Goal: Task Accomplishment & Management: Use online tool/utility

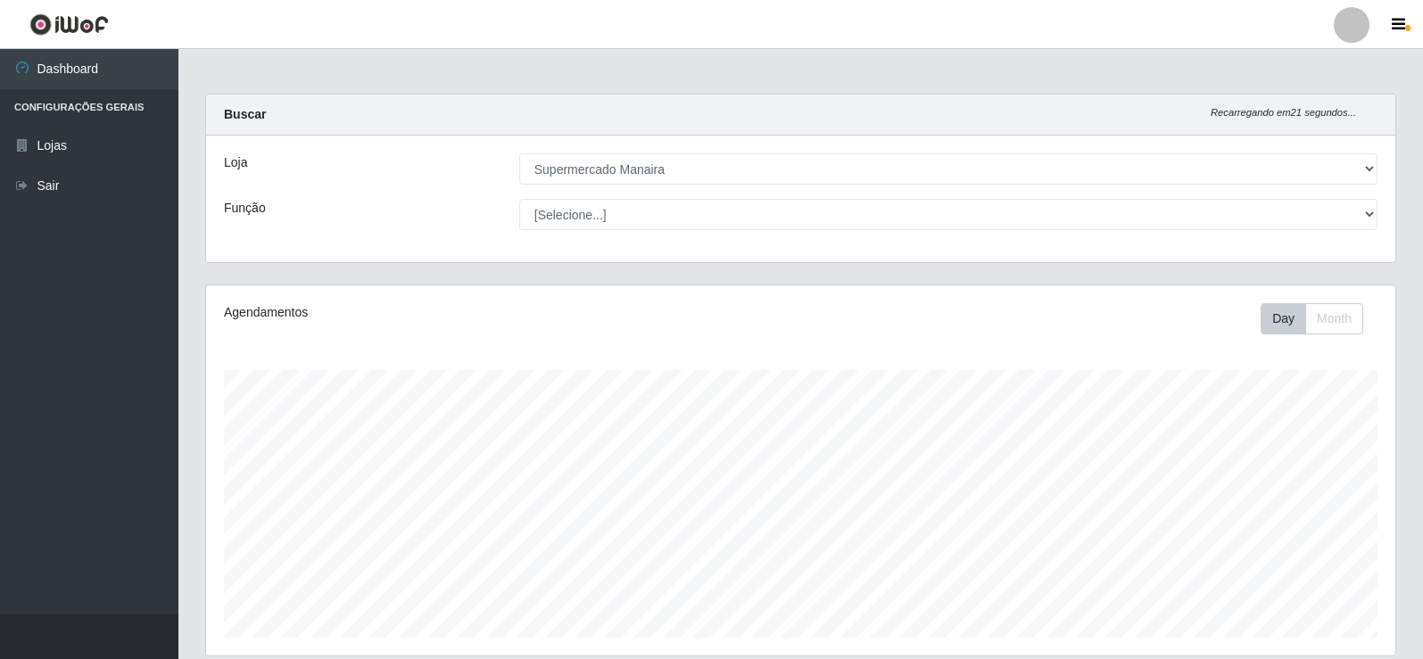
select select "443"
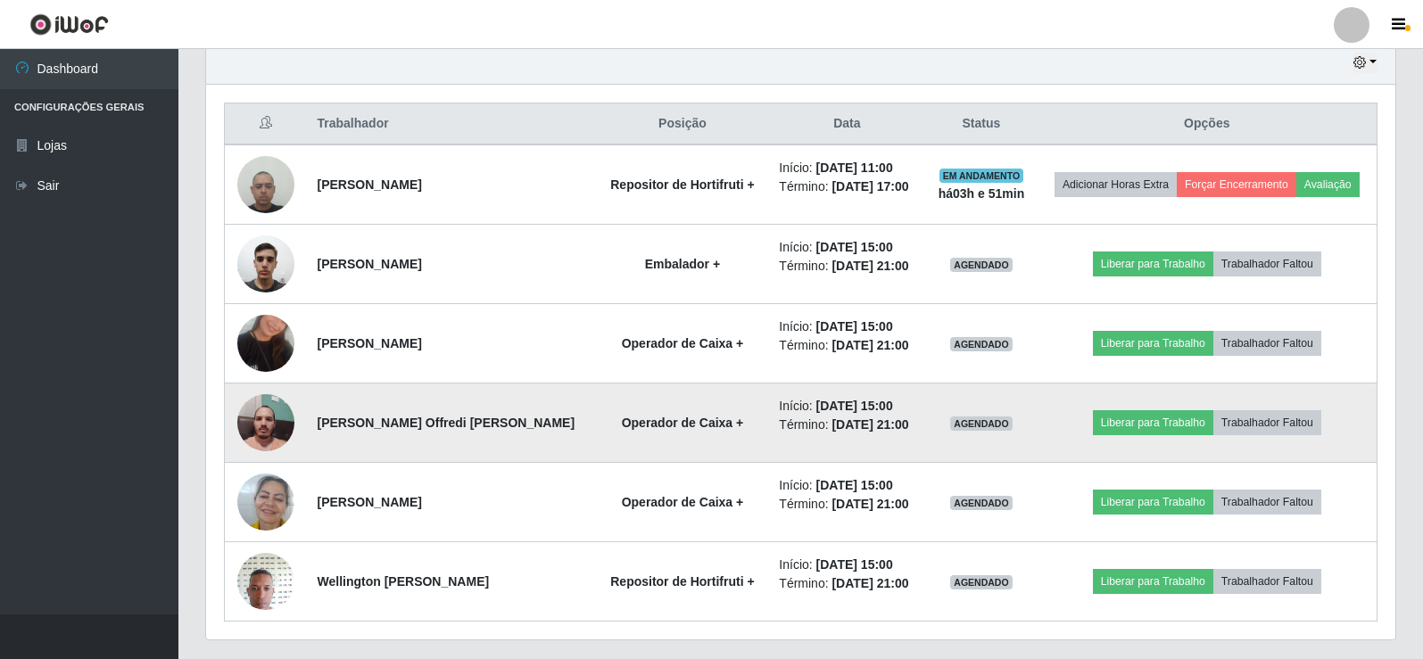
scroll to position [684, 0]
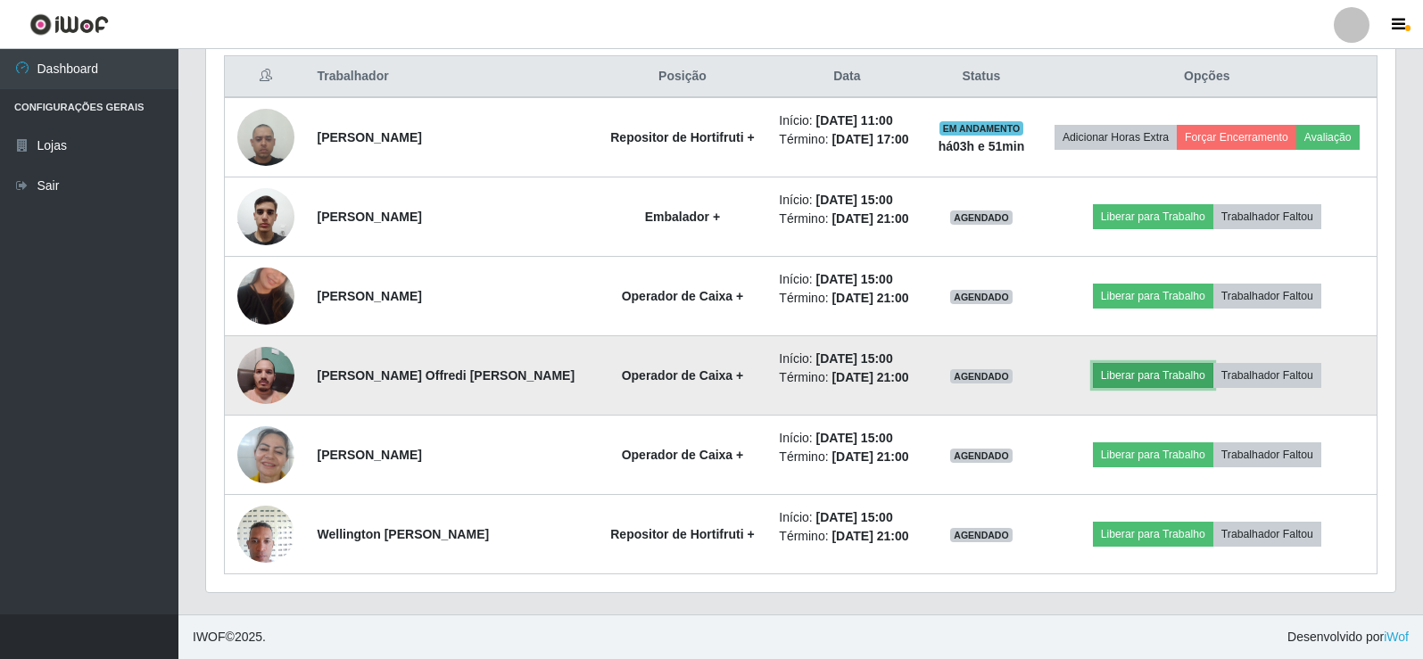
click at [1162, 378] on button "Liberar para Trabalho" at bounding box center [1153, 375] width 120 height 25
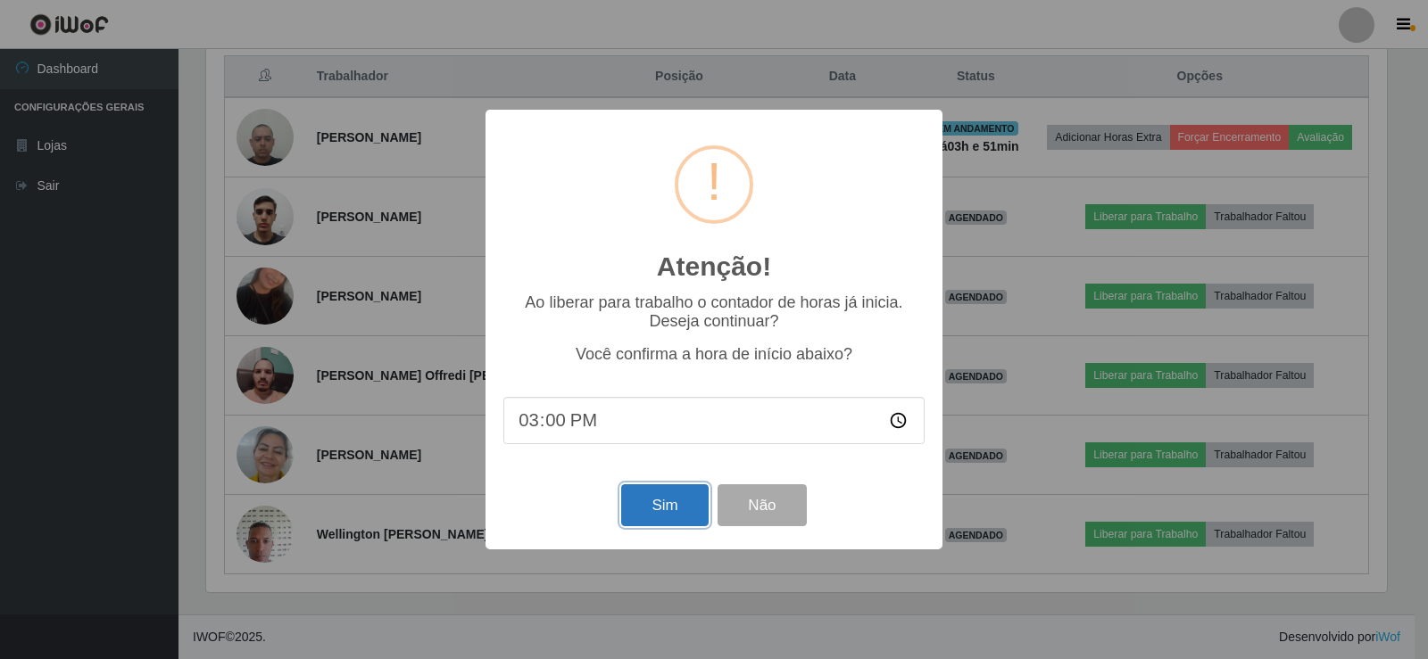
click at [665, 502] on button "Sim" at bounding box center [664, 506] width 87 height 42
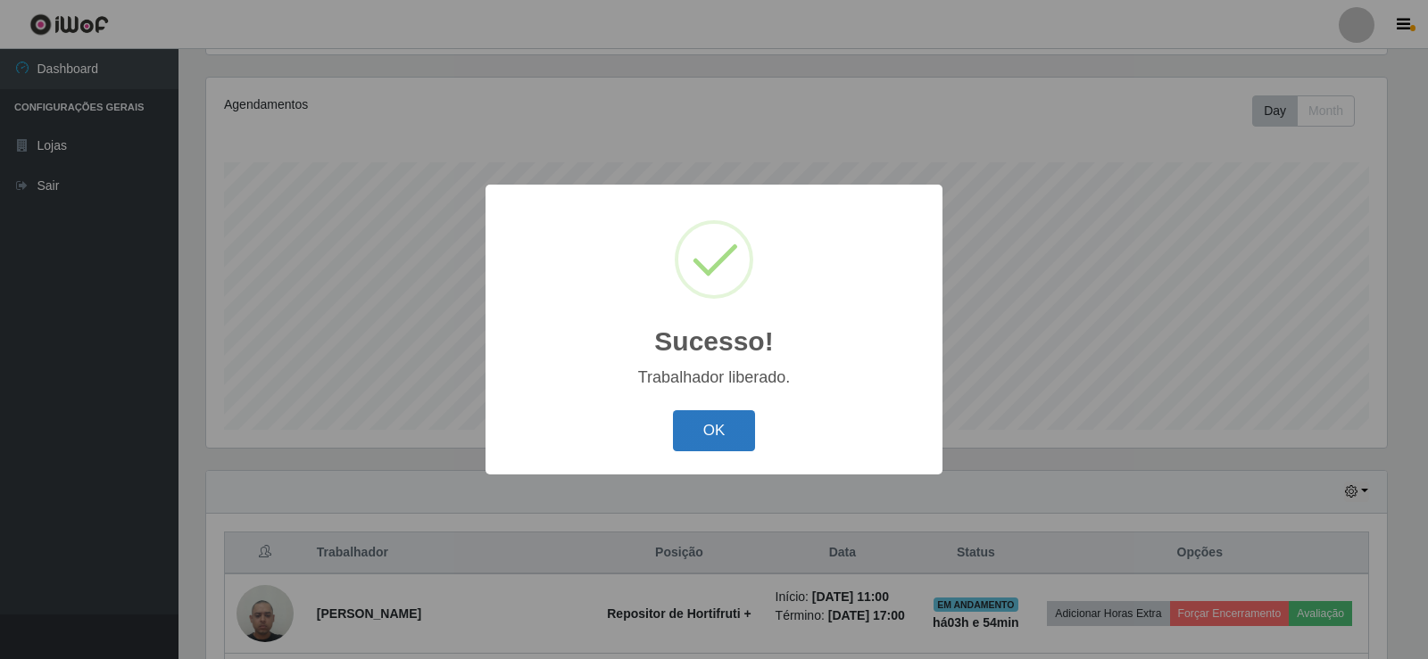
drag, startPoint x: 700, startPoint y: 418, endPoint x: 709, endPoint y: 420, distance: 9.3
click at [705, 420] on button "OK" at bounding box center [714, 431] width 83 height 42
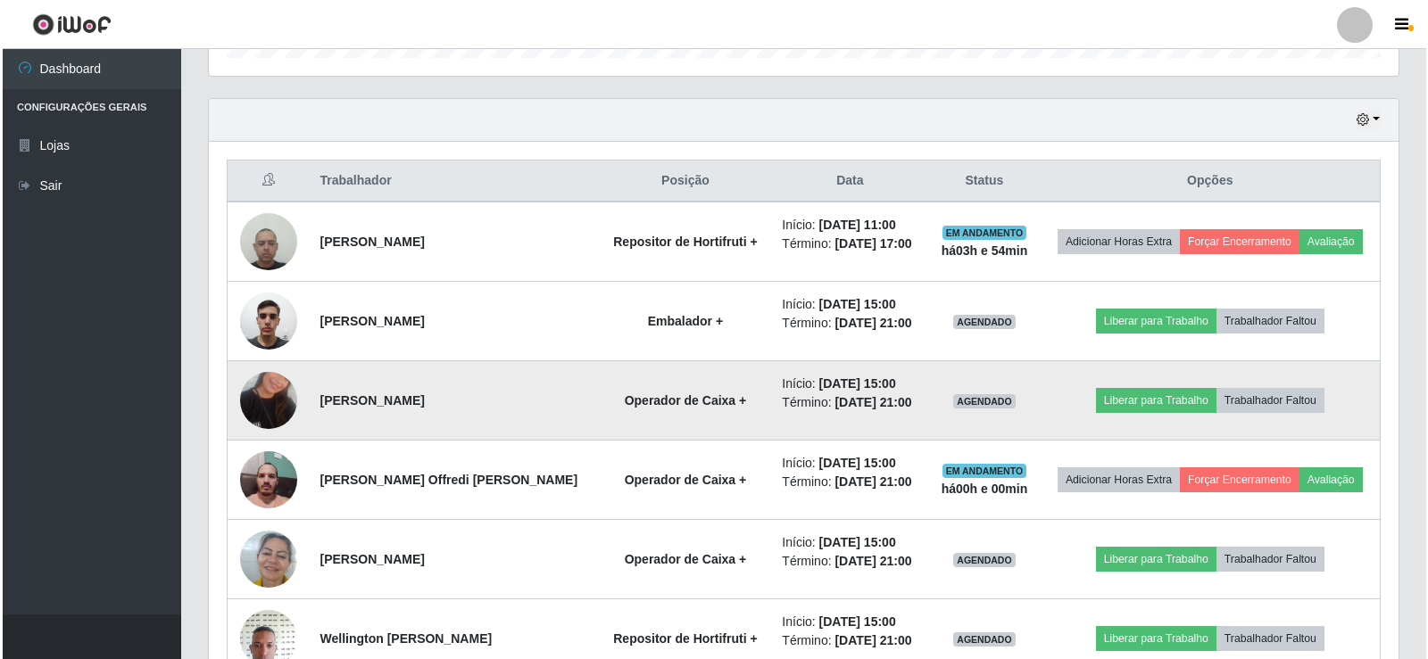
scroll to position [684, 0]
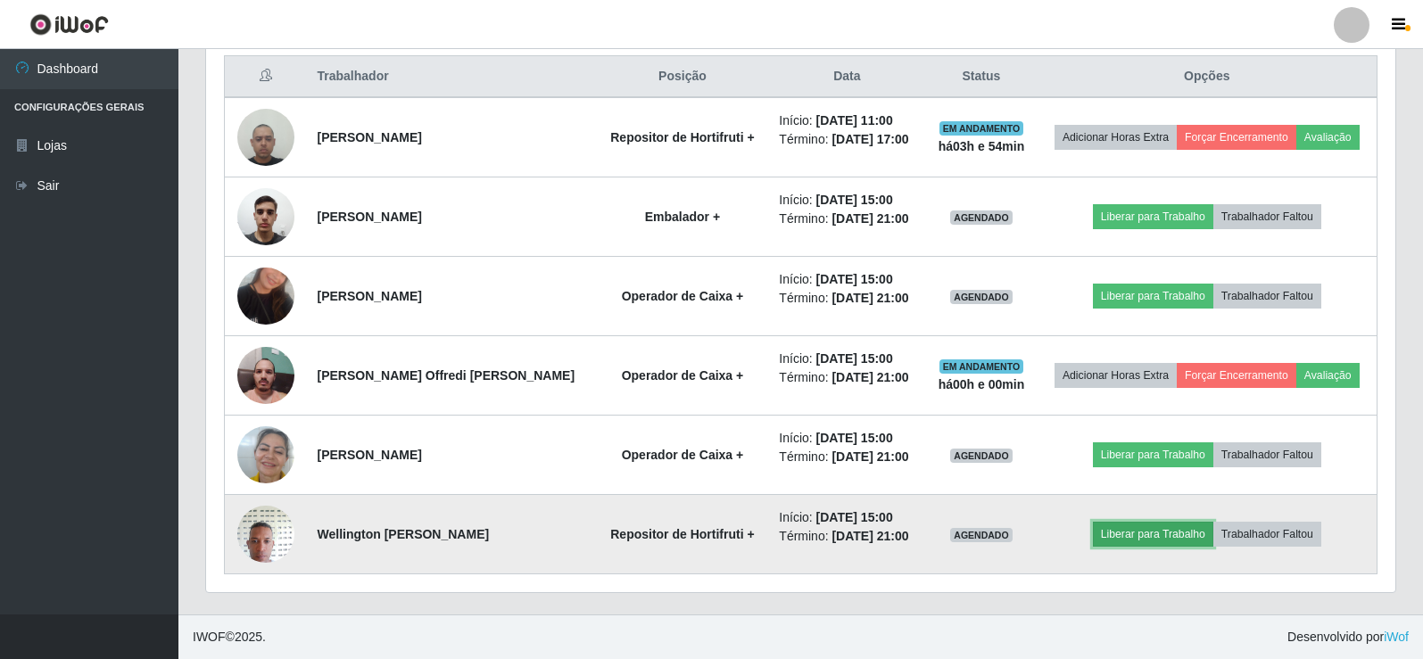
click at [1150, 528] on button "Liberar para Trabalho" at bounding box center [1153, 534] width 120 height 25
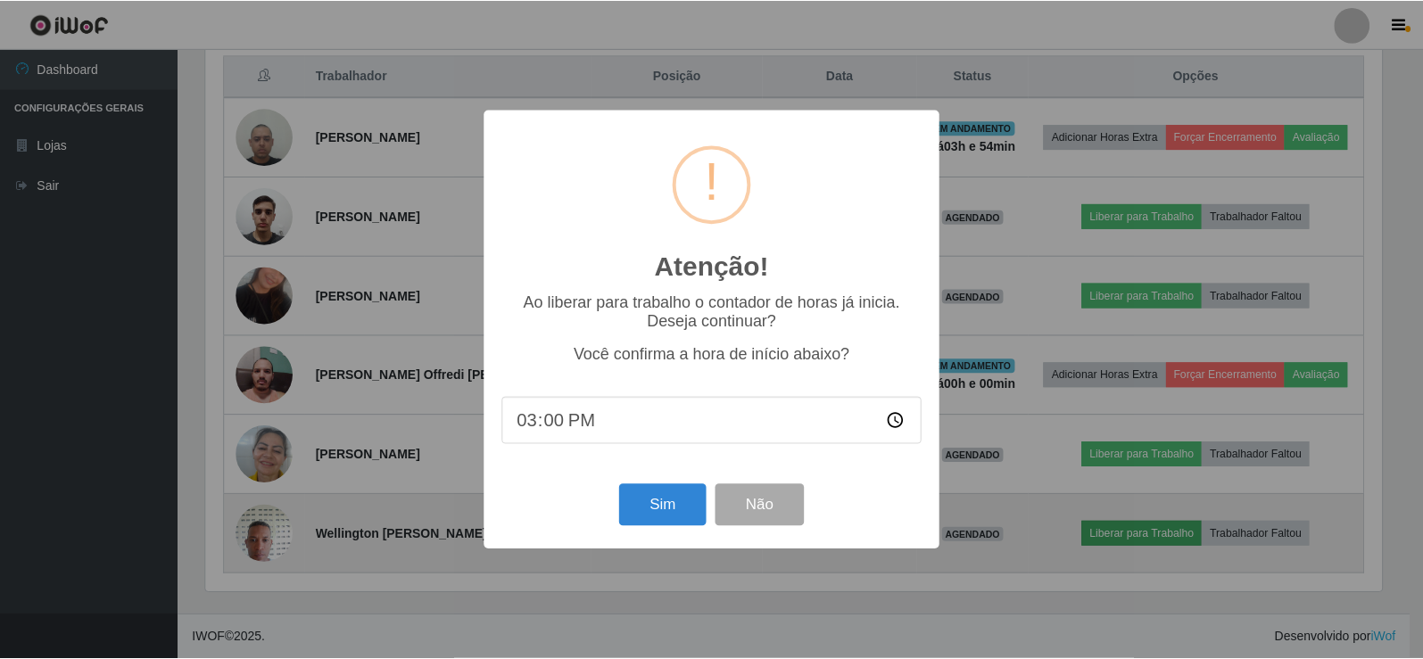
scroll to position [370, 1181]
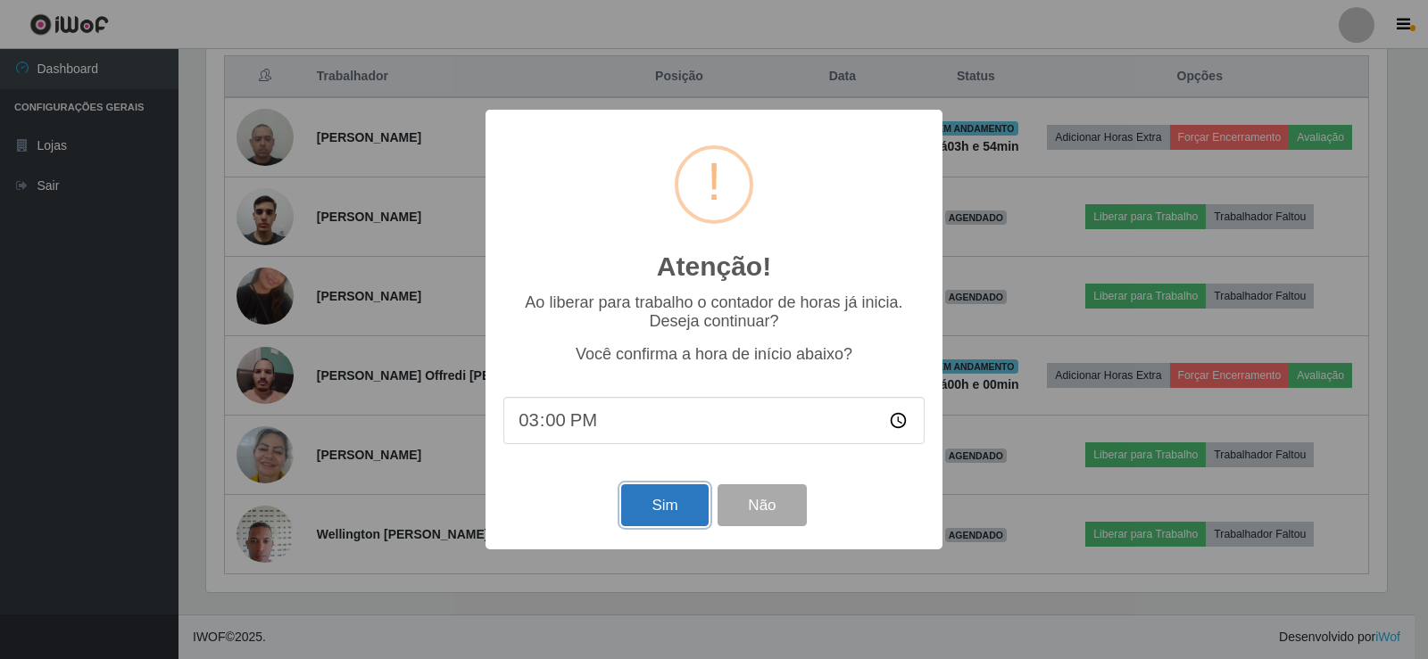
click at [648, 514] on button "Sim" at bounding box center [664, 506] width 87 height 42
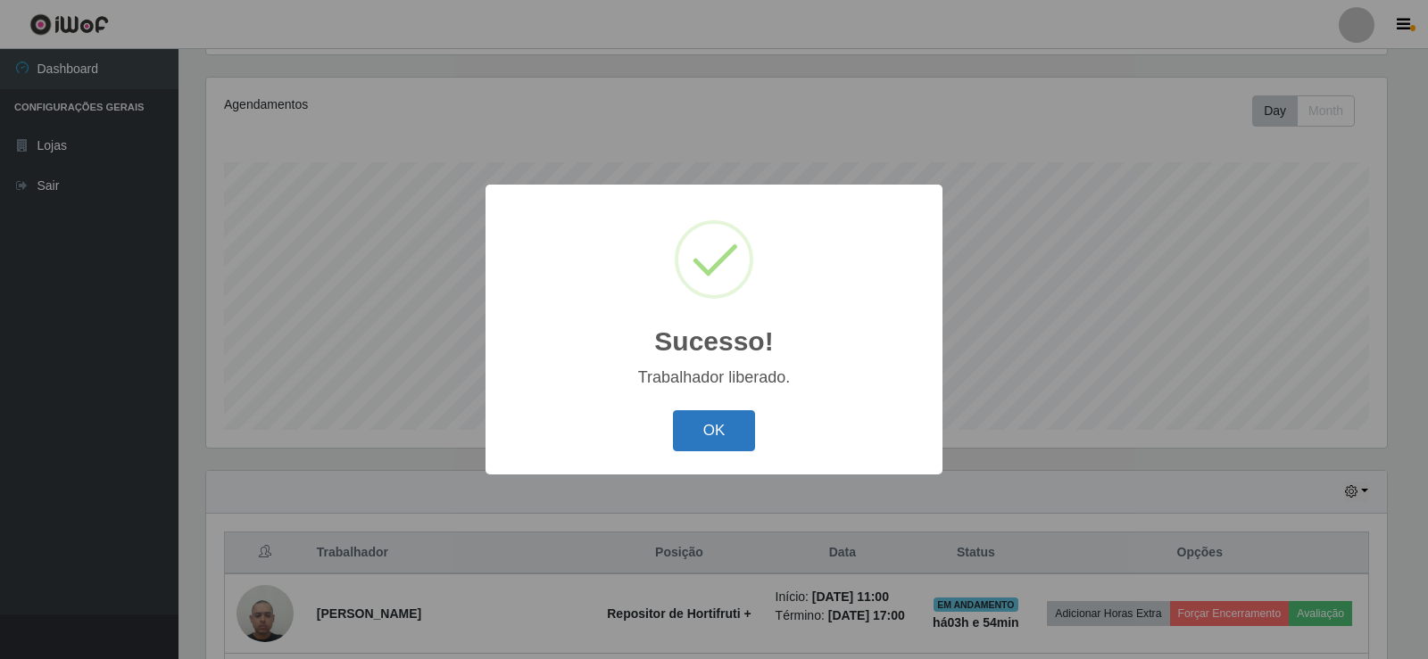
click at [714, 434] on button "OK" at bounding box center [714, 431] width 83 height 42
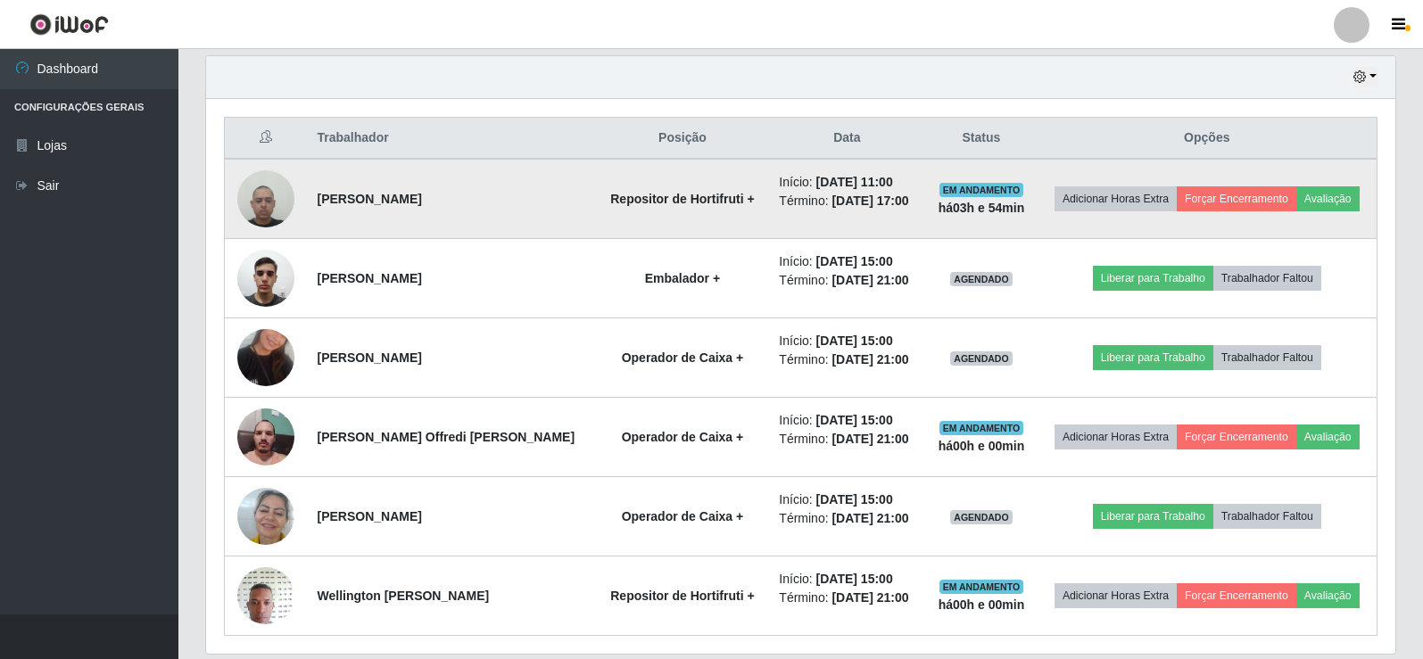
scroll to position [654, 0]
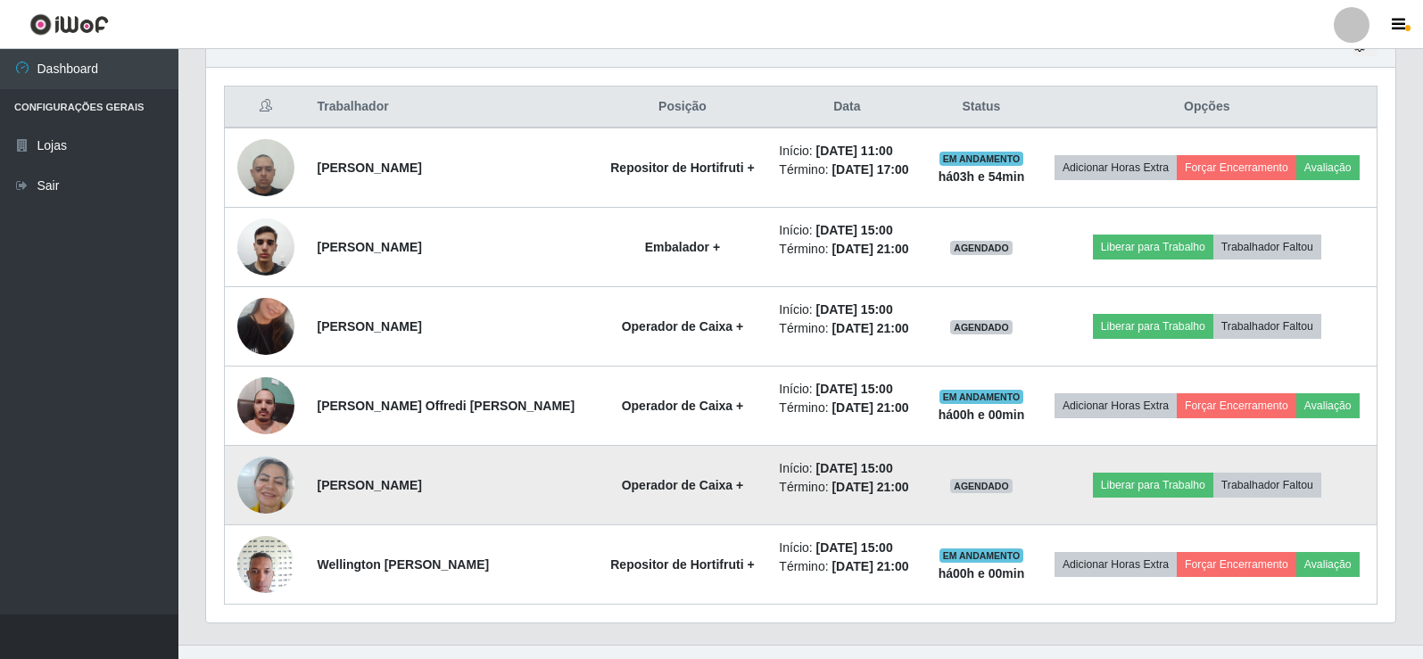
click at [270, 485] on img at bounding box center [265, 485] width 57 height 76
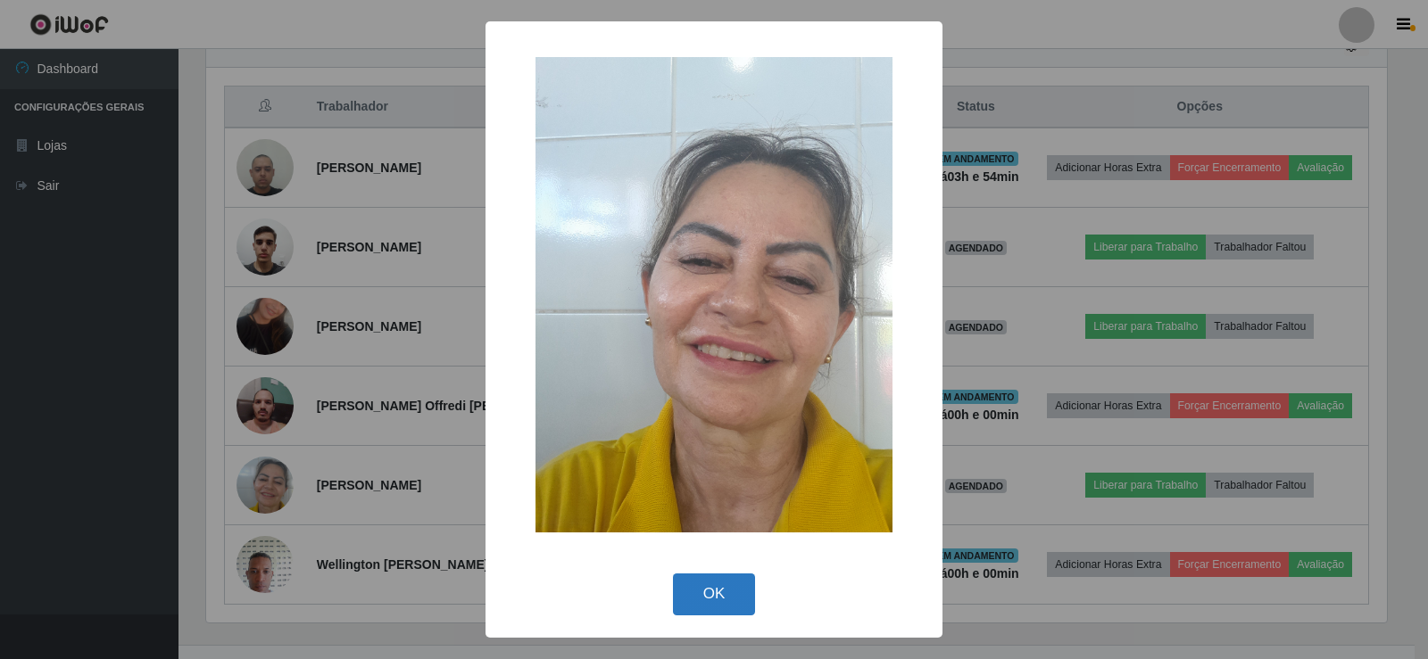
click at [724, 578] on button "OK" at bounding box center [714, 595] width 83 height 42
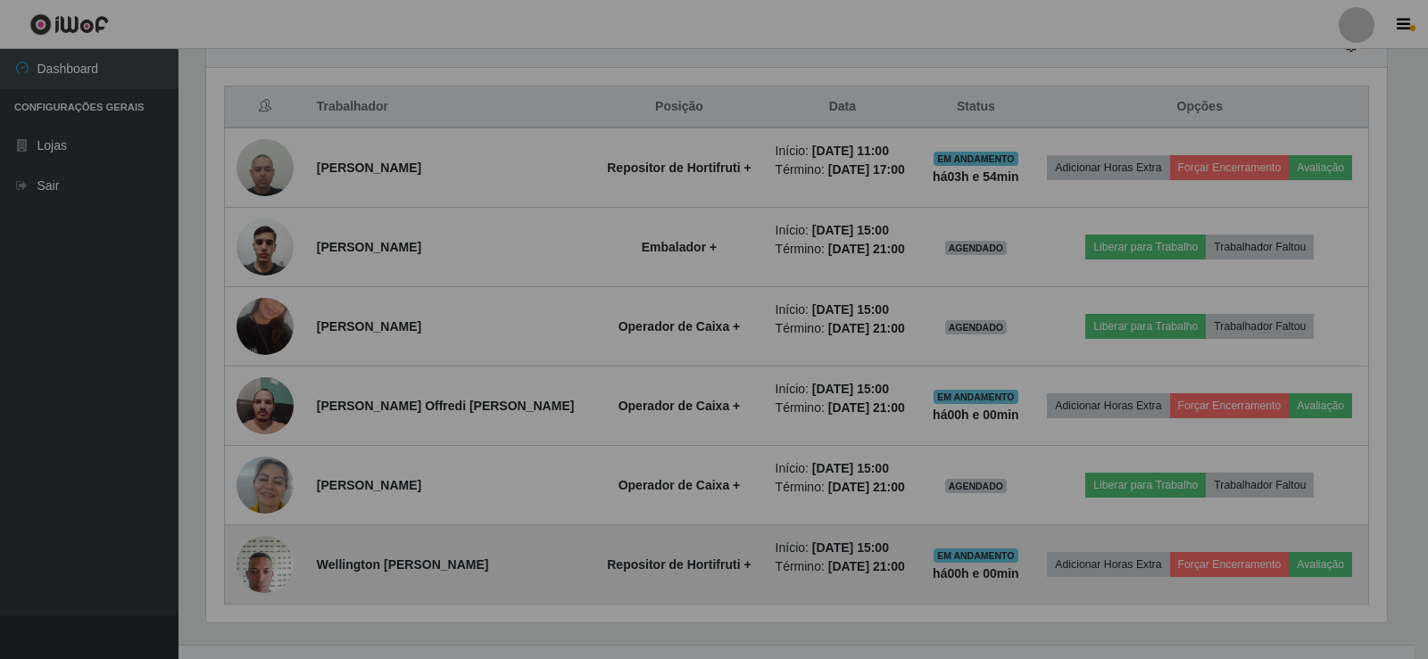
scroll to position [370, 1189]
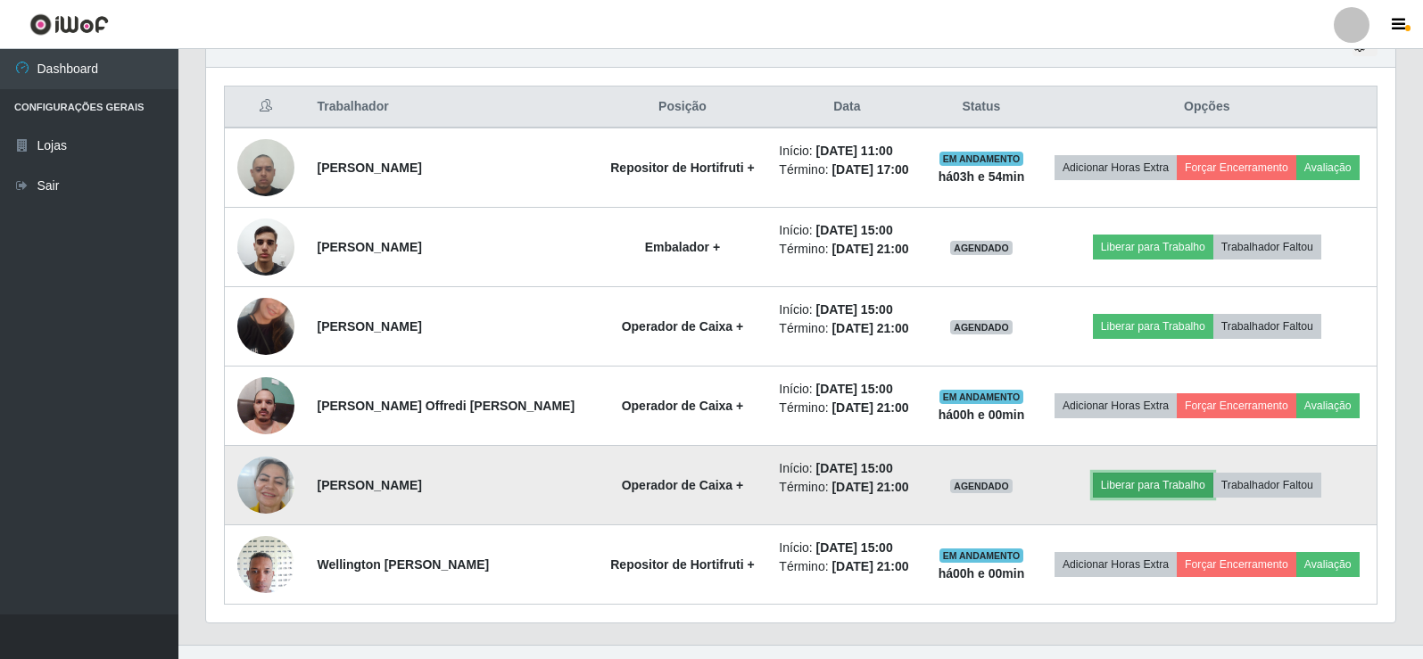
click at [1130, 488] on button "Liberar para Trabalho" at bounding box center [1153, 485] width 120 height 25
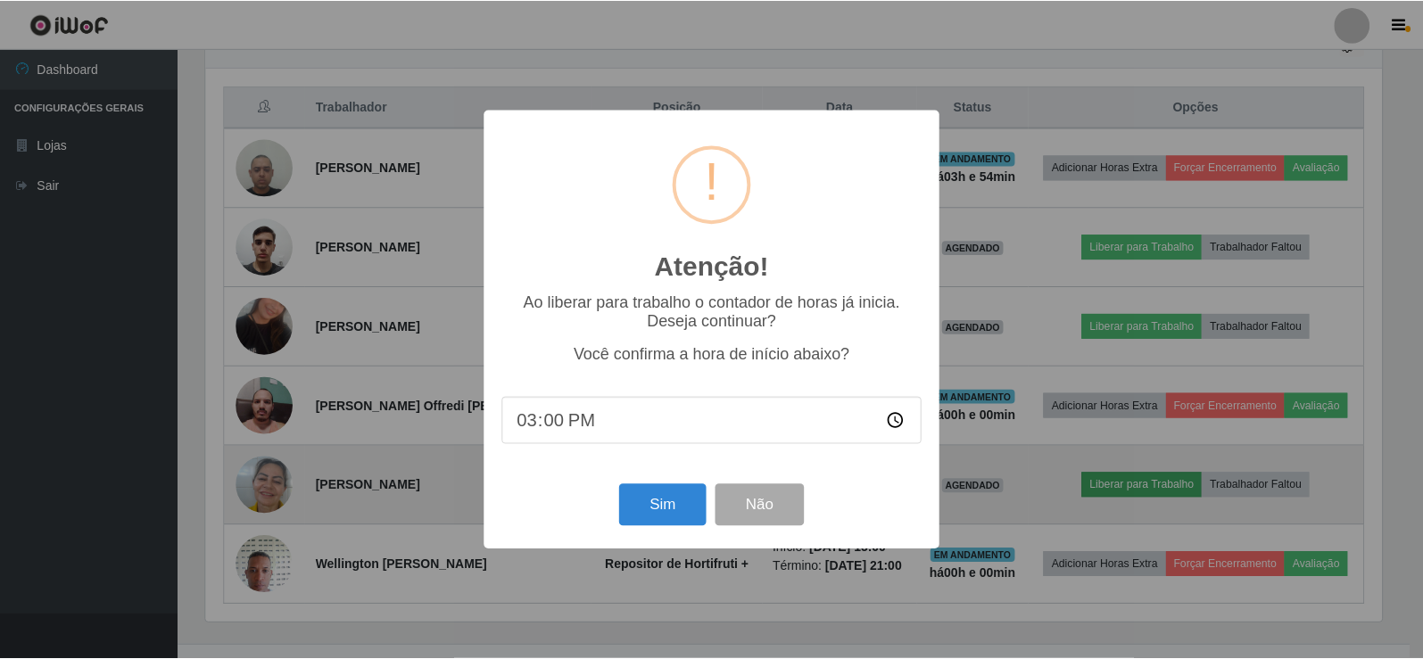
scroll to position [370, 1181]
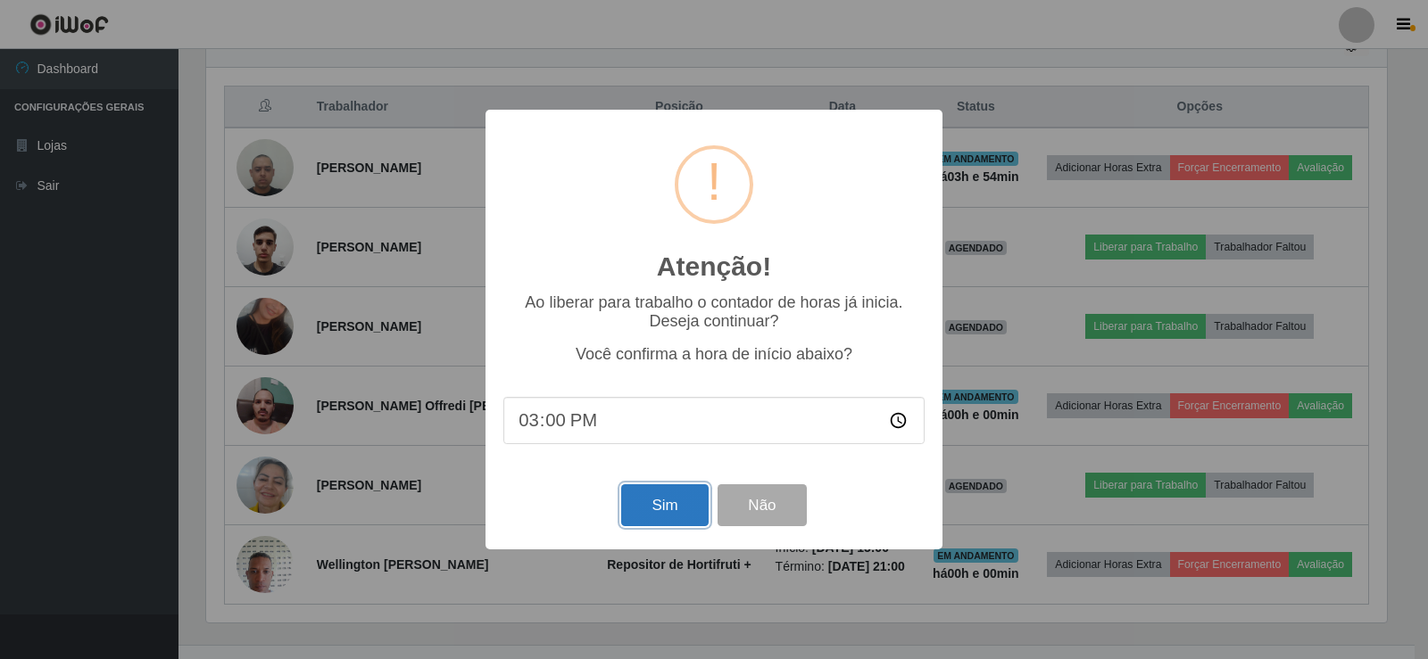
click at [661, 506] on button "Sim" at bounding box center [664, 506] width 87 height 42
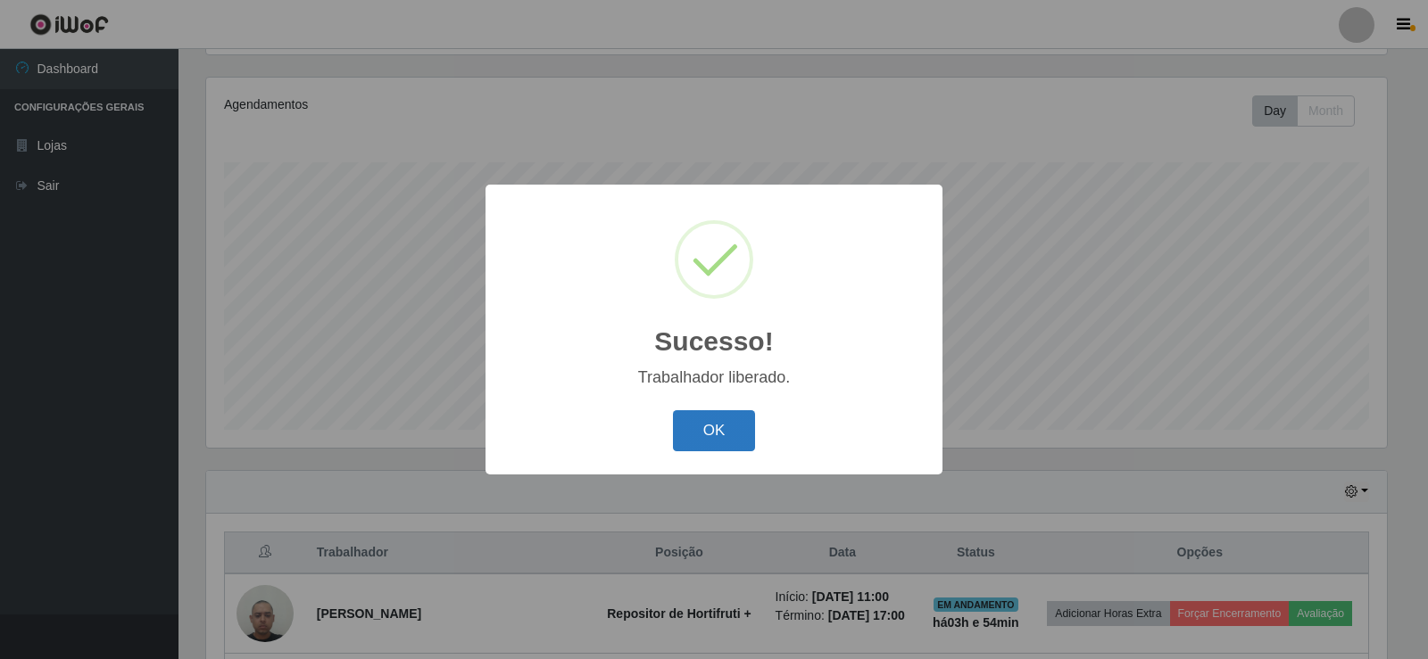
click at [695, 433] on button "OK" at bounding box center [714, 431] width 83 height 42
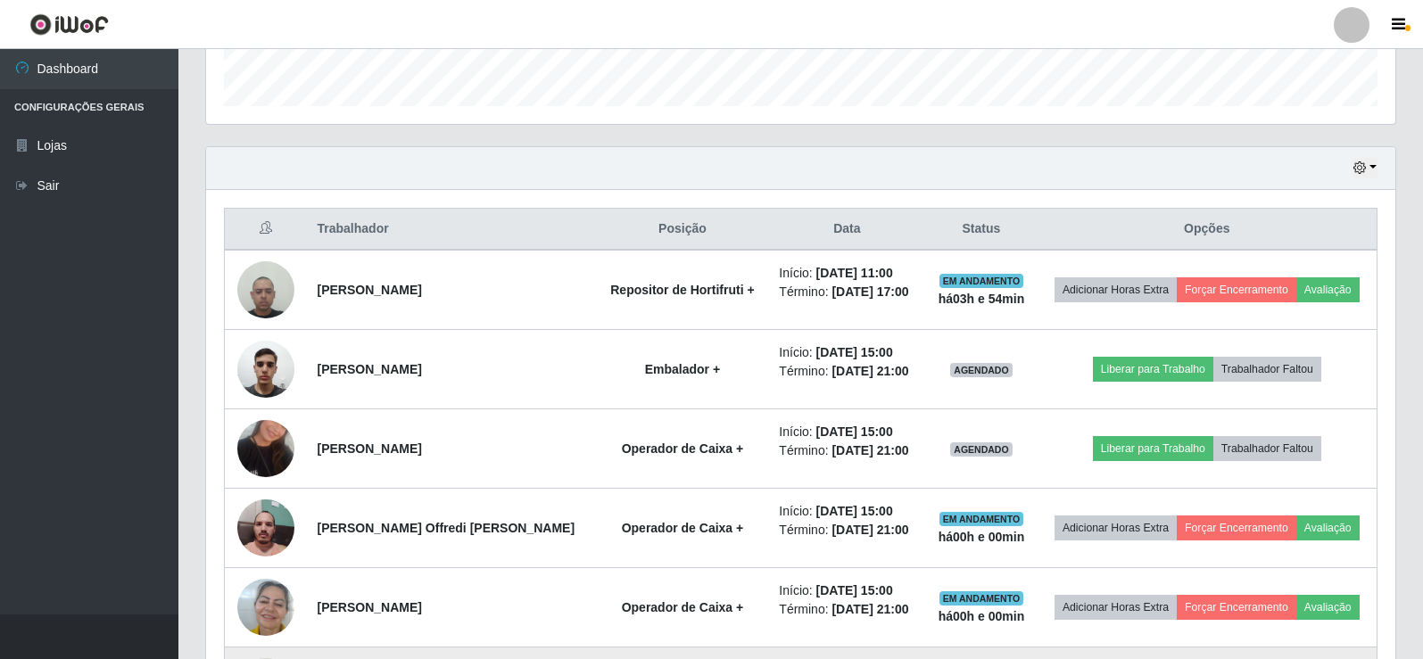
scroll to position [565, 0]
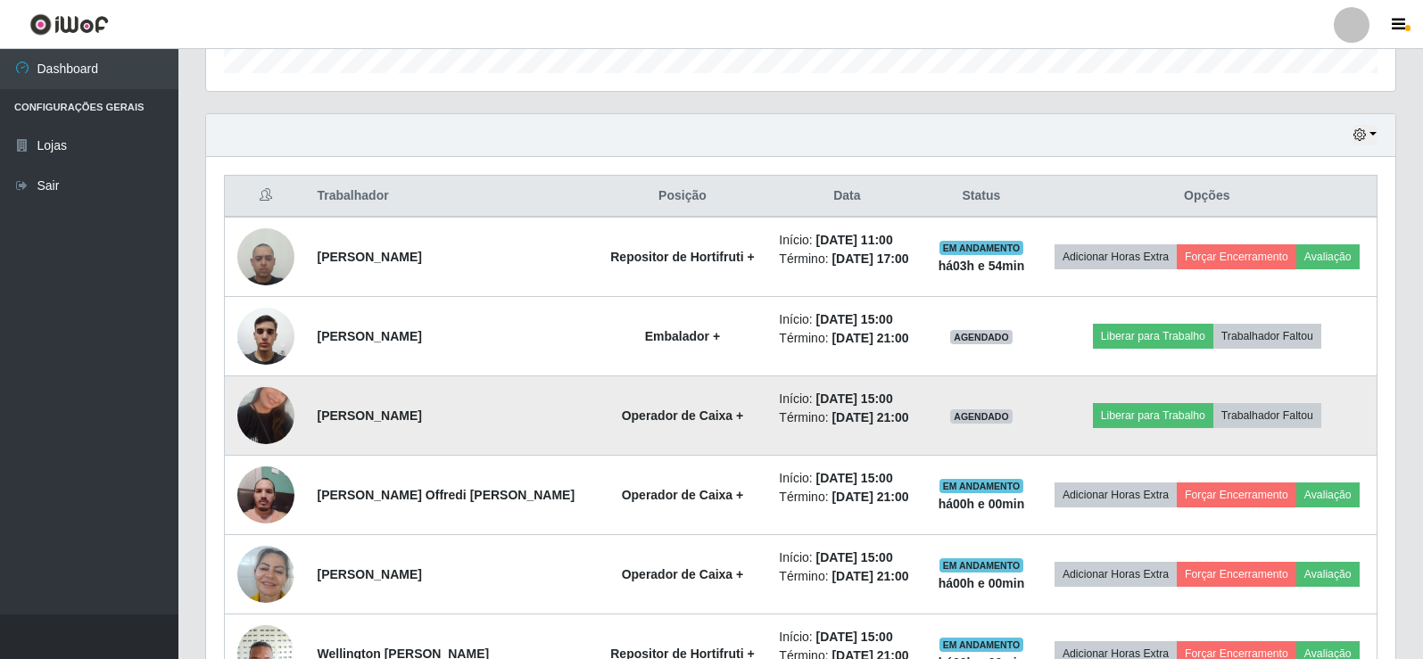
click at [284, 415] on img at bounding box center [265, 416] width 57 height 102
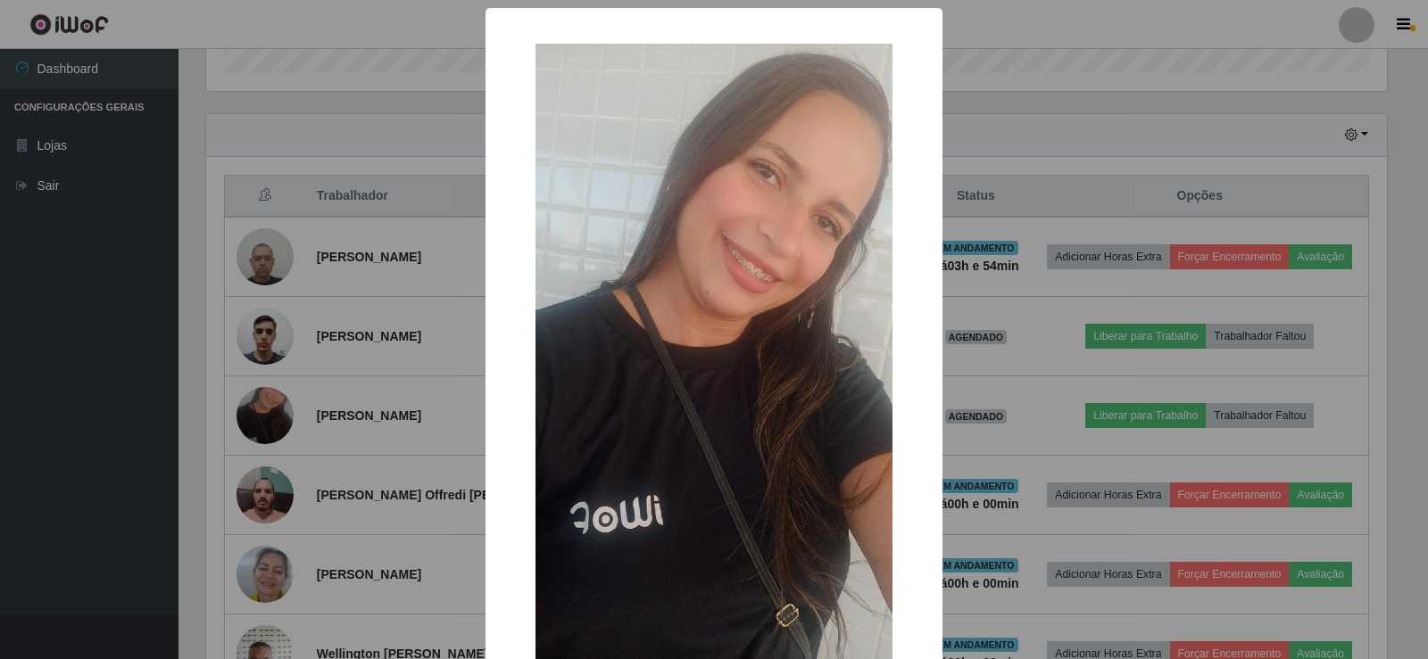
click at [268, 397] on div "× OK Cancel" at bounding box center [714, 329] width 1428 height 659
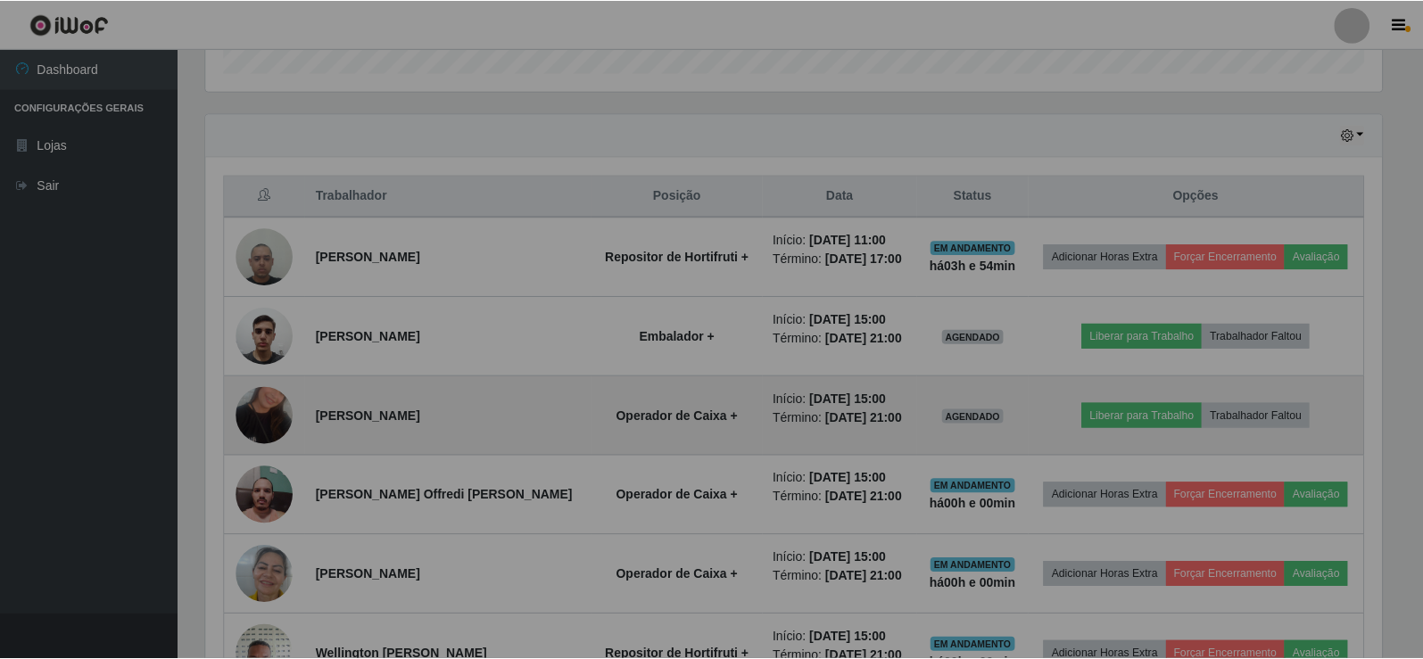
scroll to position [0, 0]
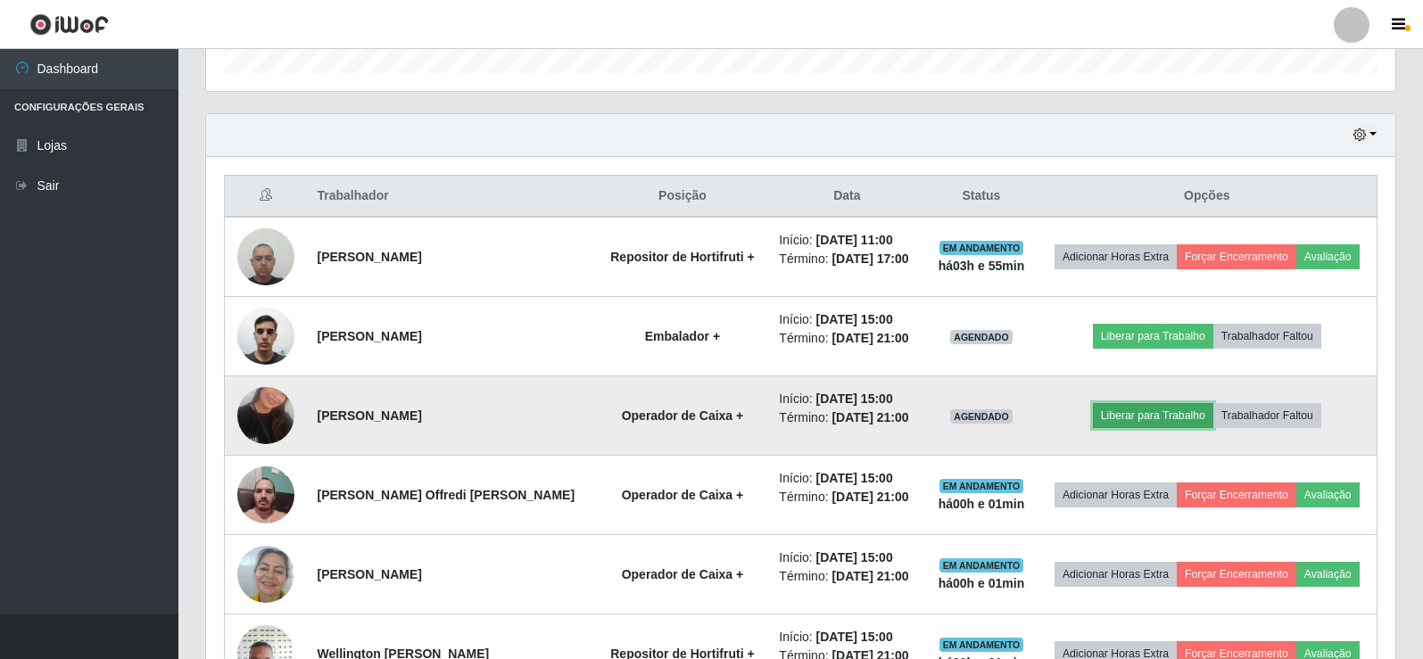
click at [1173, 415] on button "Liberar para Trabalho" at bounding box center [1153, 415] width 120 height 25
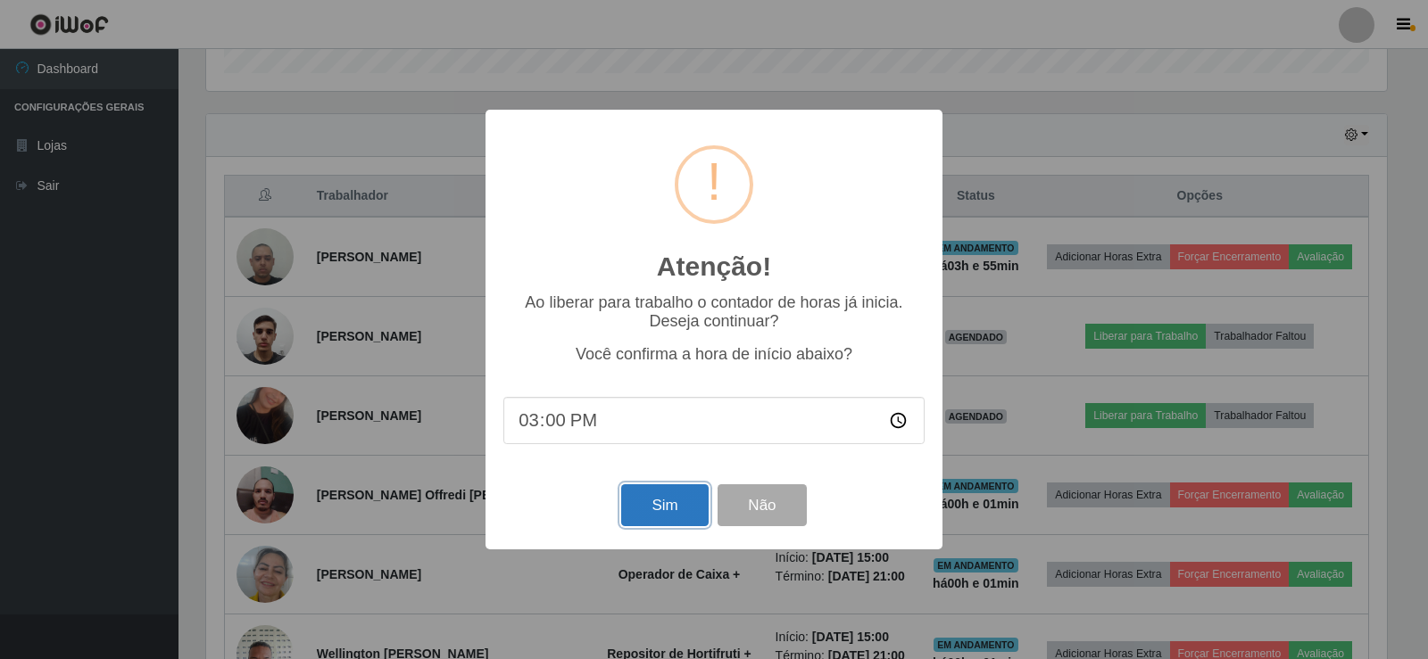
click at [658, 501] on button "Sim" at bounding box center [664, 506] width 87 height 42
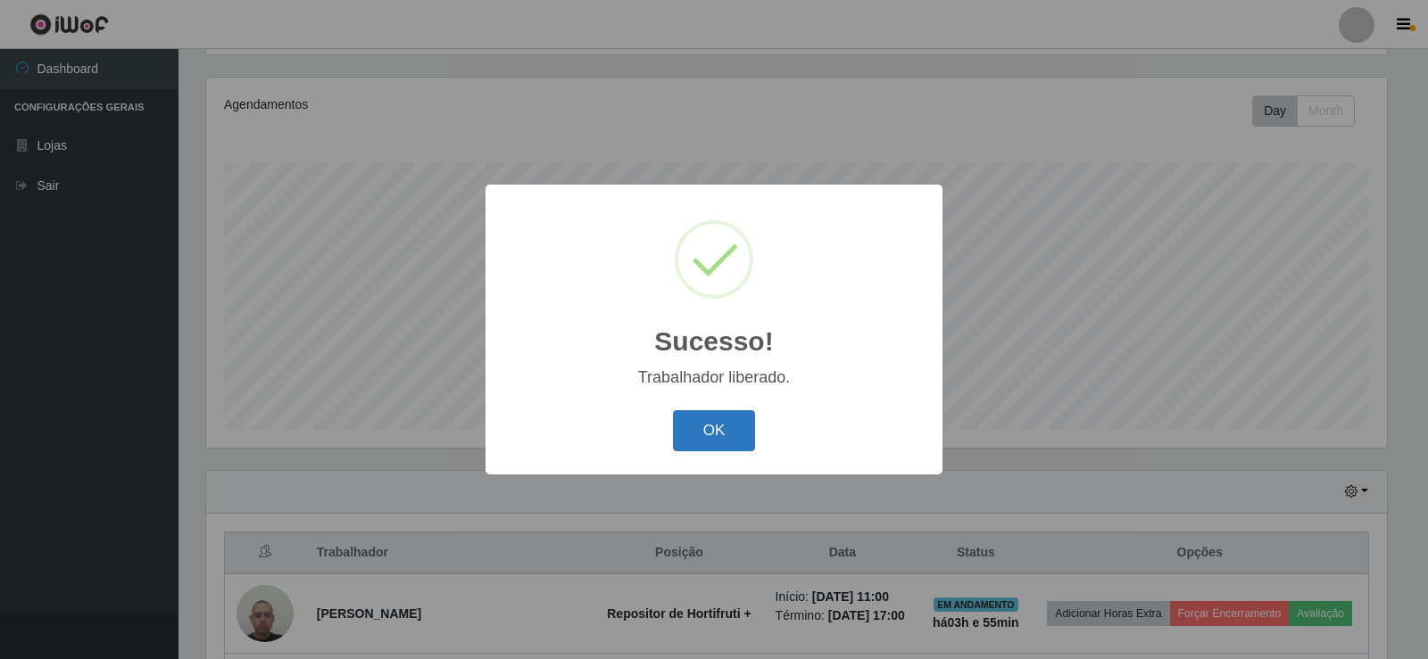
click at [722, 422] on button "OK" at bounding box center [714, 431] width 83 height 42
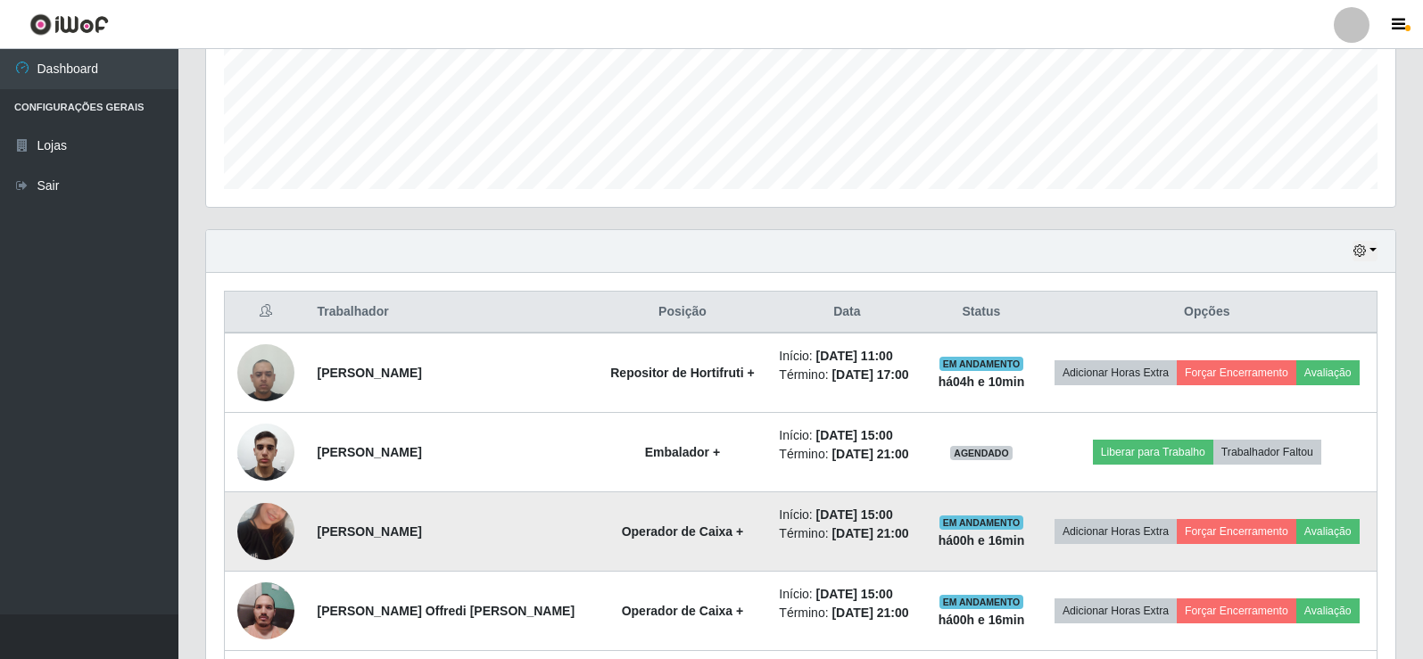
scroll to position [417, 0]
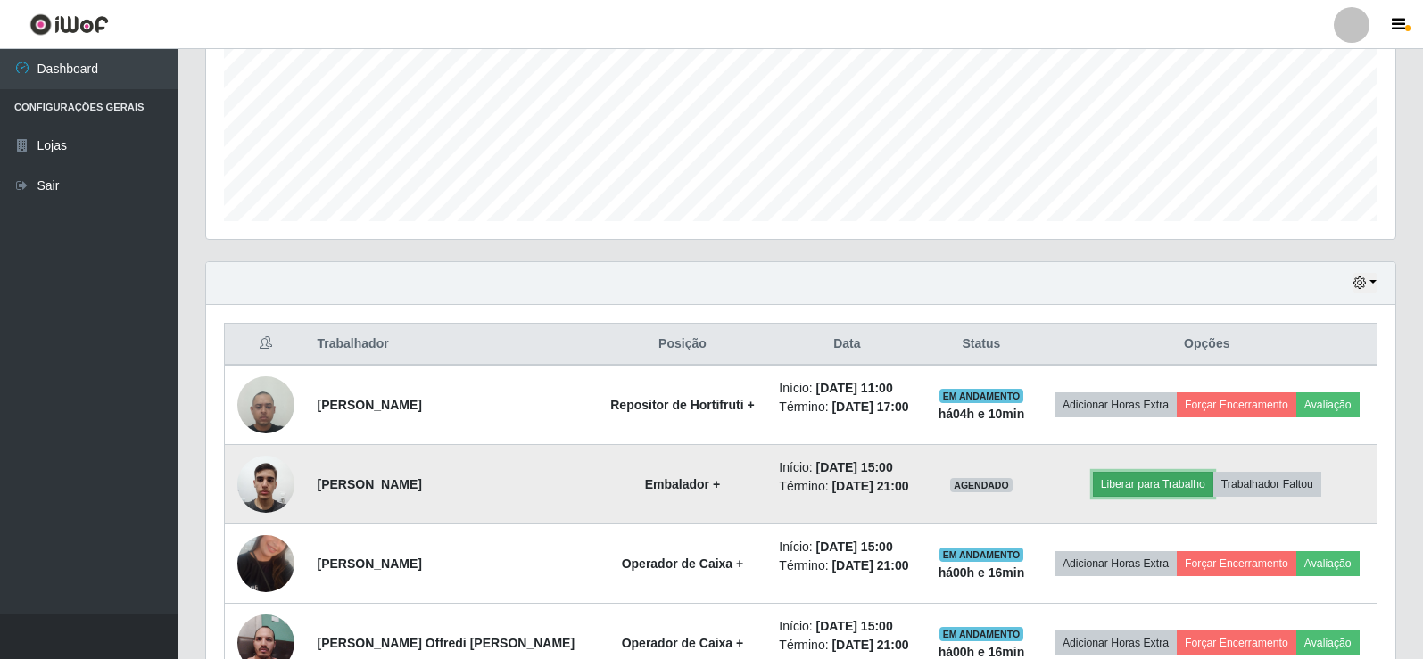
click at [1143, 487] on button "Liberar para Trabalho" at bounding box center [1153, 484] width 120 height 25
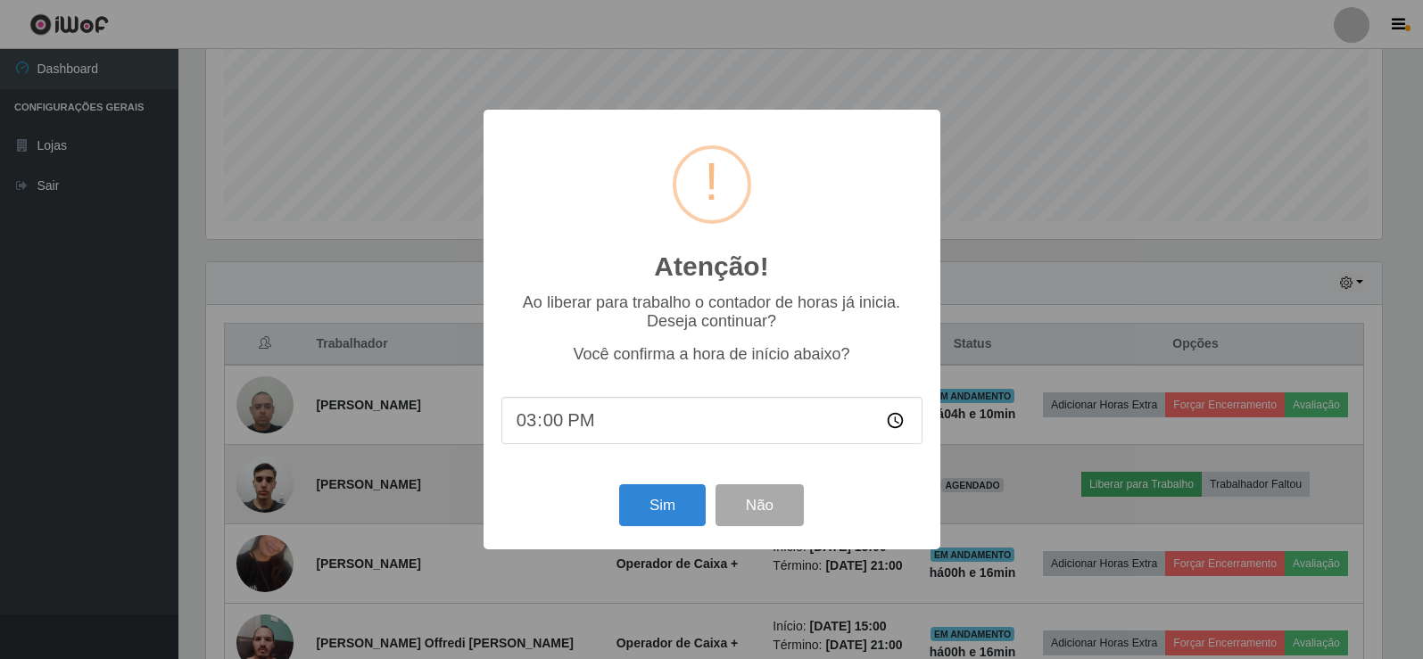
scroll to position [370, 1181]
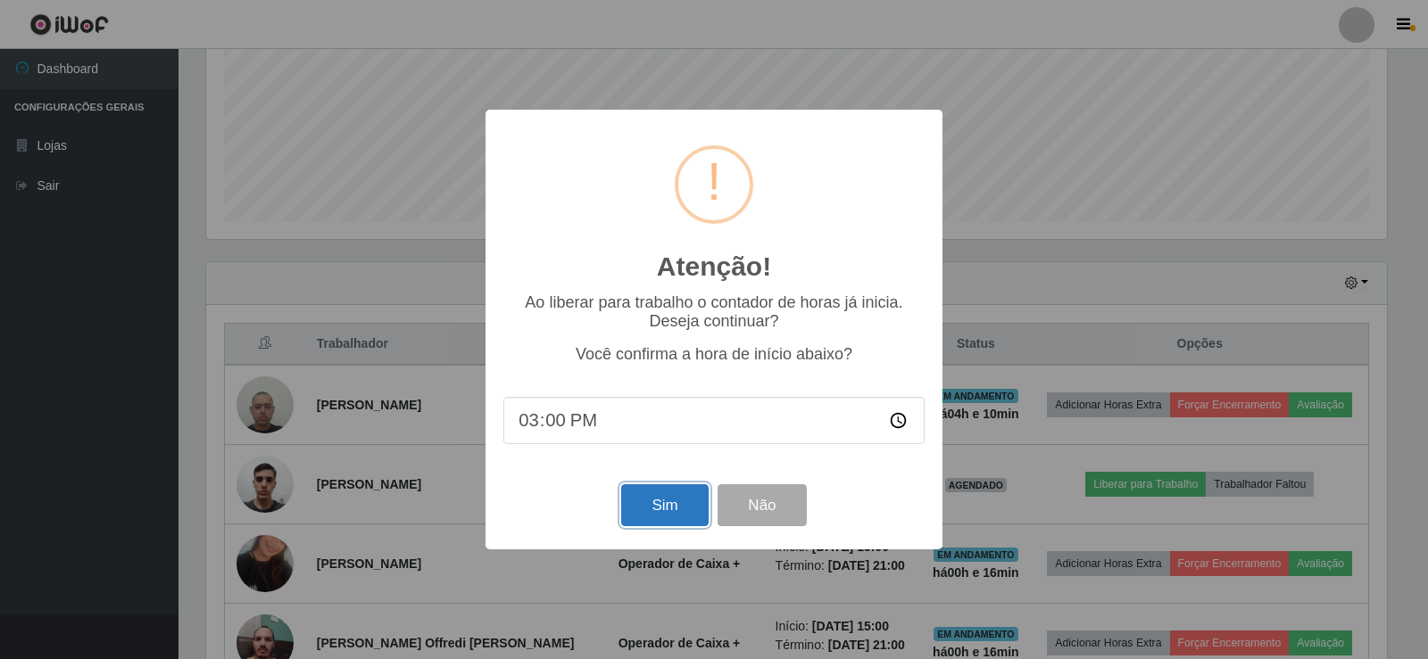
click at [669, 508] on button "Sim" at bounding box center [664, 506] width 87 height 42
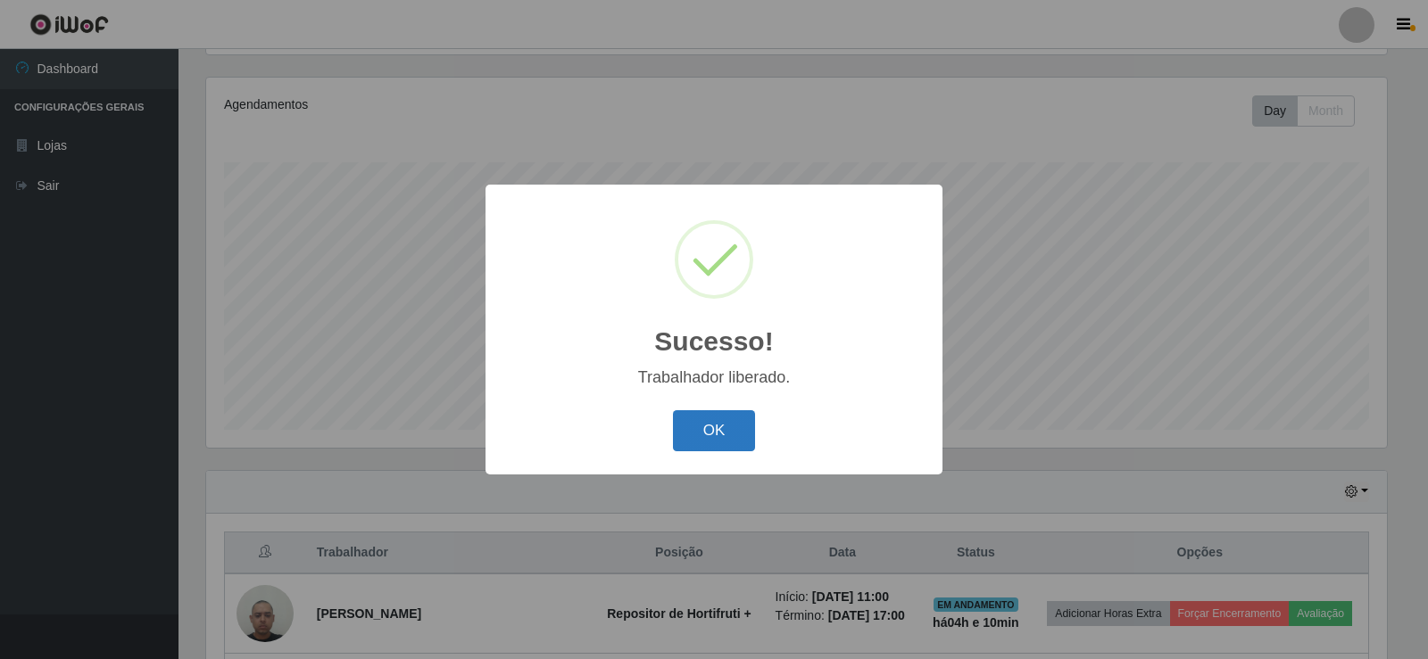
click at [724, 427] on button "OK" at bounding box center [714, 431] width 83 height 42
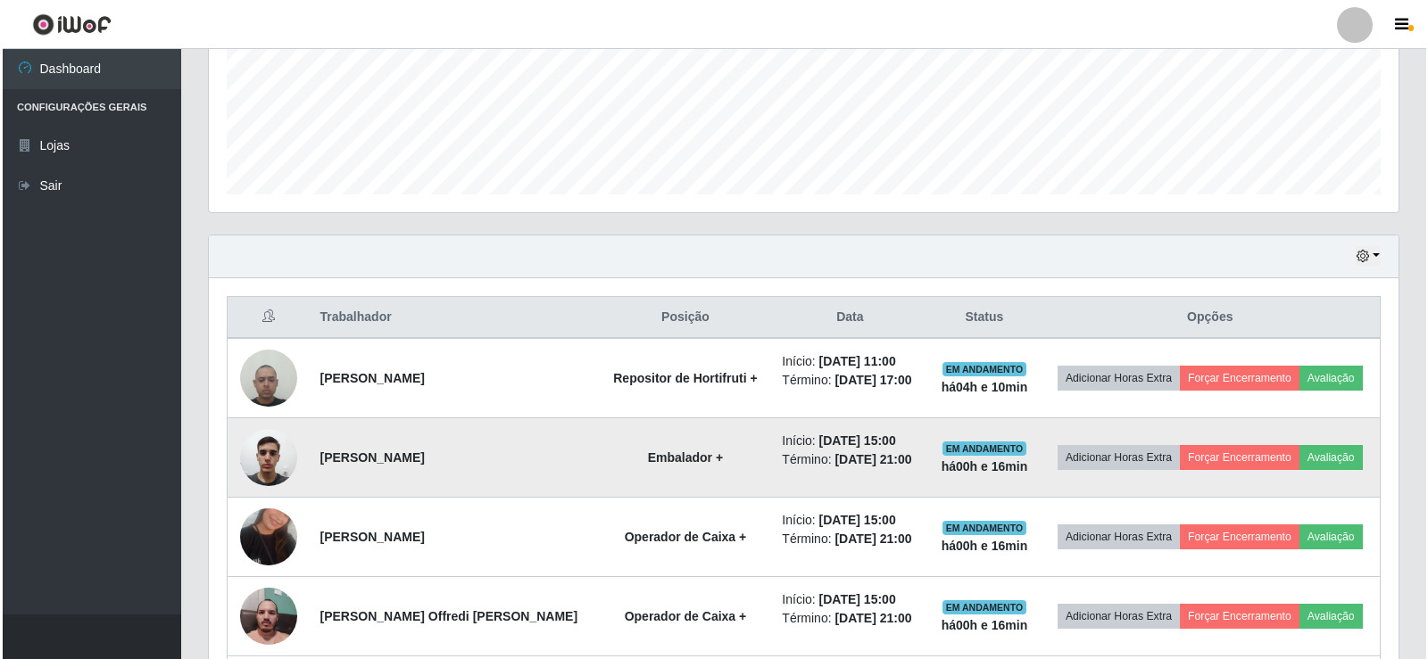
scroll to position [476, 0]
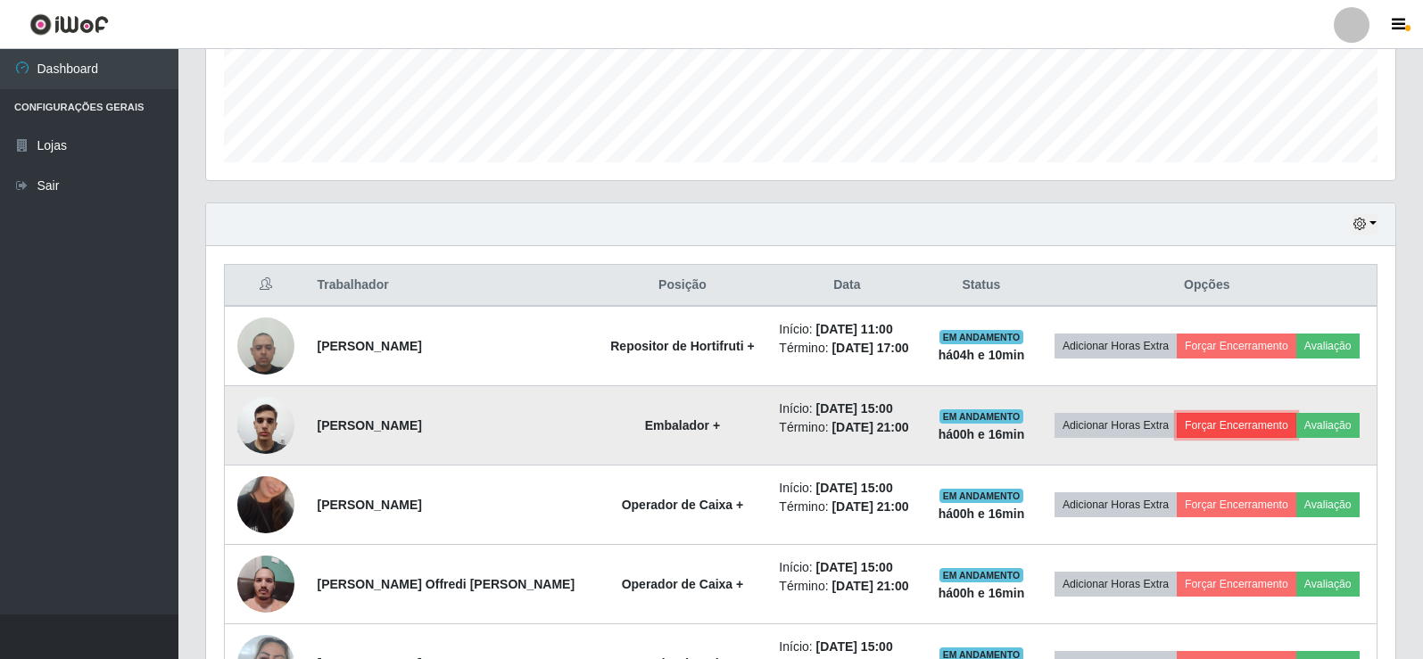
click at [1235, 417] on button "Forçar Encerramento" at bounding box center [1237, 425] width 120 height 25
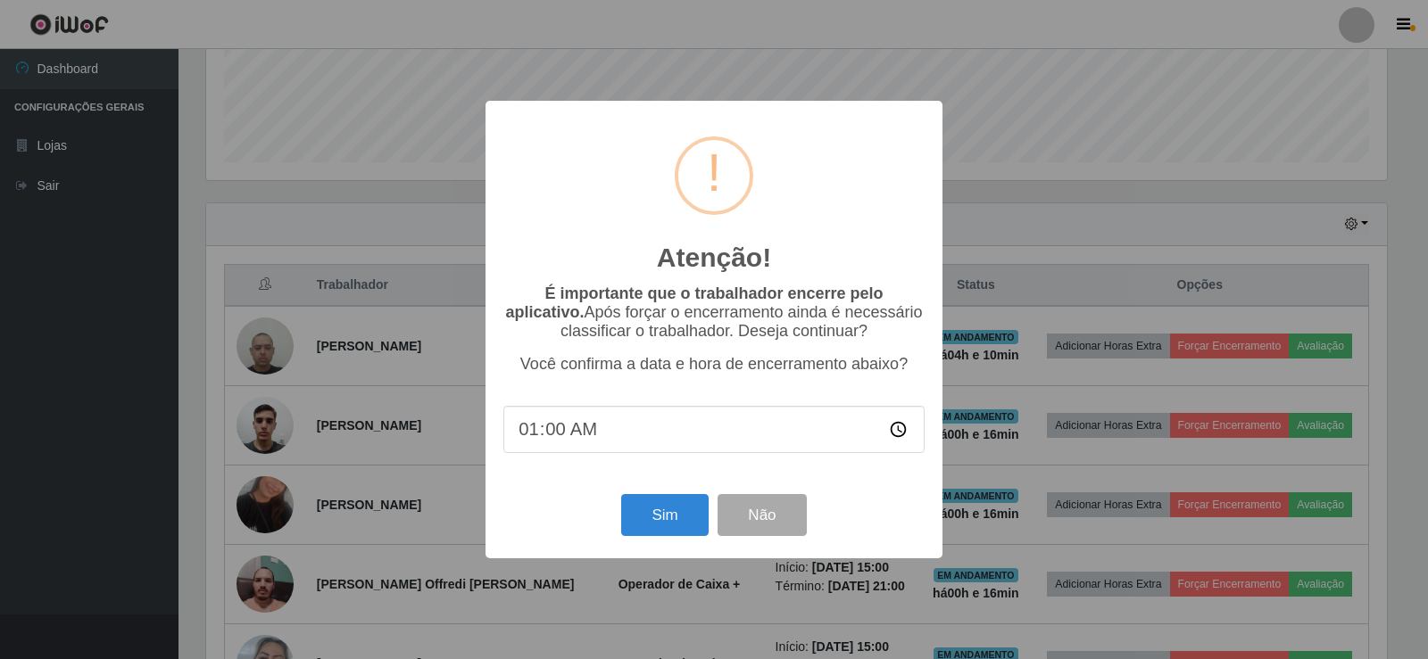
type input "15:00"
click at [668, 518] on button "Sim" at bounding box center [664, 515] width 87 height 42
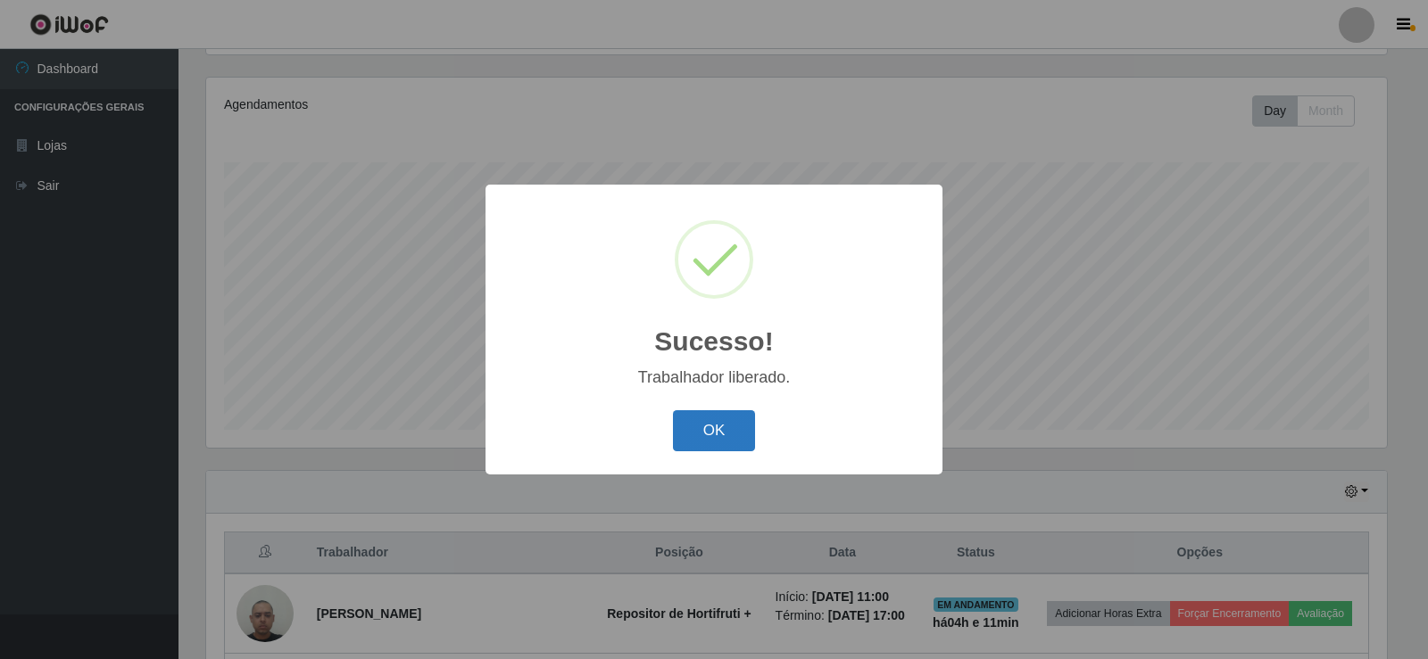
click at [717, 417] on button "OK" at bounding box center [714, 431] width 83 height 42
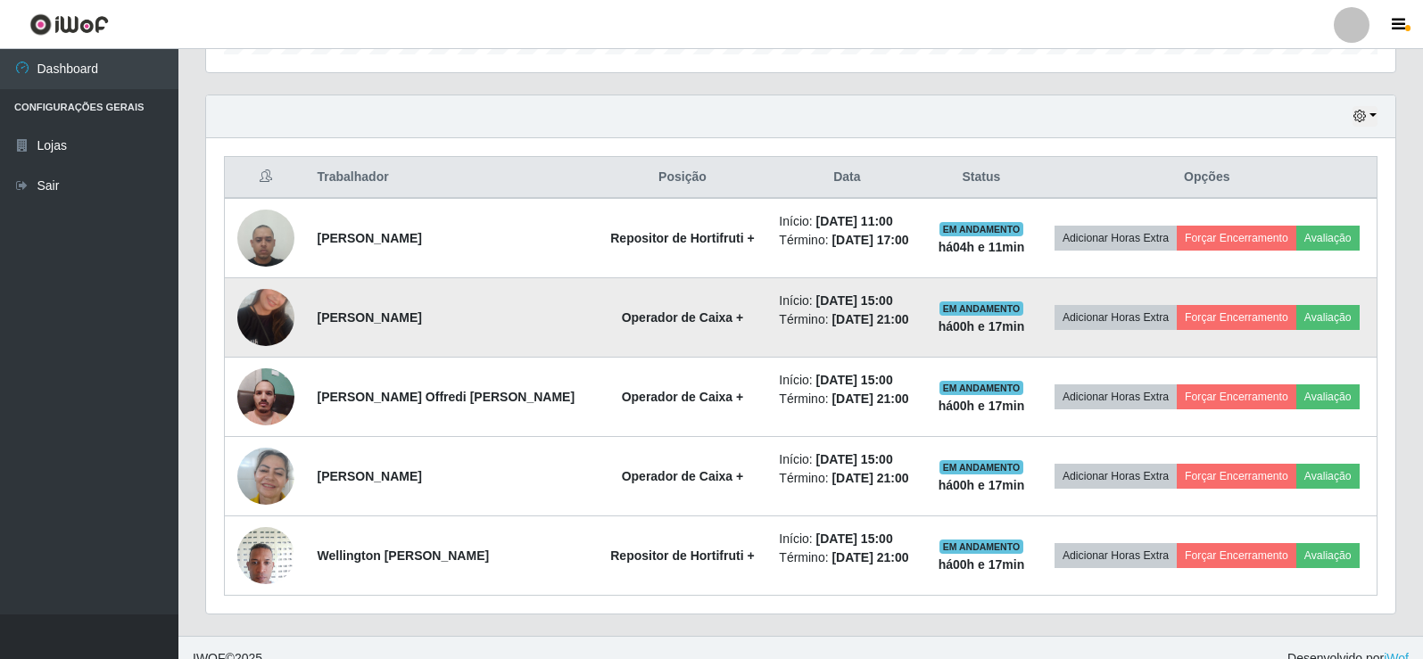
scroll to position [605, 0]
